Goal: Information Seeking & Learning: Learn about a topic

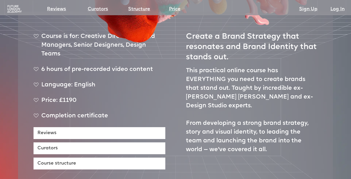
scroll to position [207, 0]
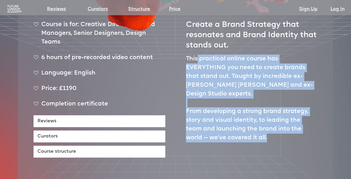
drag, startPoint x: 245, startPoint y: 115, endPoint x: 197, endPoint y: 46, distance: 84.1
click at [197, 55] on p "This practical online course has EVERYTHING you need to create brands that stan…" at bounding box center [252, 99] width 132 height 88
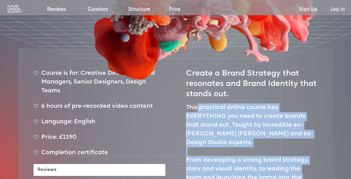
scroll to position [155, 0]
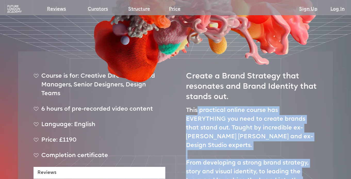
click at [236, 171] on p "This practical online course has EVERYTHING you need to create brands that stan…" at bounding box center [252, 150] width 132 height 88
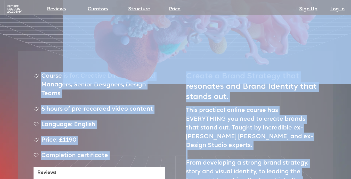
drag, startPoint x: 244, startPoint y: 165, endPoint x: 188, endPoint y: 68, distance: 112.5
copy body "Course is for: Creative Directors, Brand Managers, Senior Designers, Design Tea…"
click at [212, 106] on p "This practical online course has EVERYTHING you need to create brands that stan…" at bounding box center [252, 150] width 132 height 88
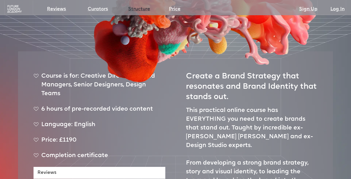
click at [142, 10] on link "Structure" at bounding box center [139, 9] width 22 height 7
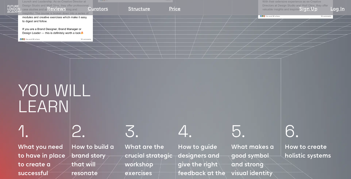
scroll to position [592, 0]
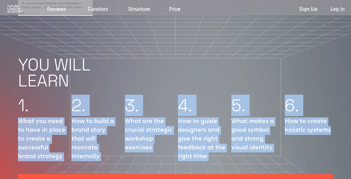
drag, startPoint x: 20, startPoint y: 106, endPoint x: 331, endPoint y: 117, distance: 311.6
click at [331, 117] on div "1. What you need to have in place to create a successful brand strategy 2. How …" at bounding box center [175, 131] width 351 height 76
copy div "What you need to have in place to create a successful brand strategy 2. How to …"
